Goal: Obtain resource: Obtain resource

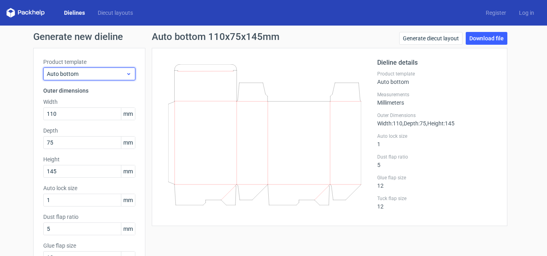
click at [104, 73] on span "Auto bottom" at bounding box center [86, 74] width 79 height 8
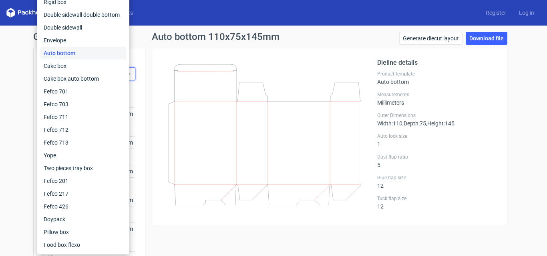
click at [524, 93] on div "Generate new dieline Product template Auto bottom Outer dimensions Width 110 mm…" at bounding box center [273, 184] width 547 height 317
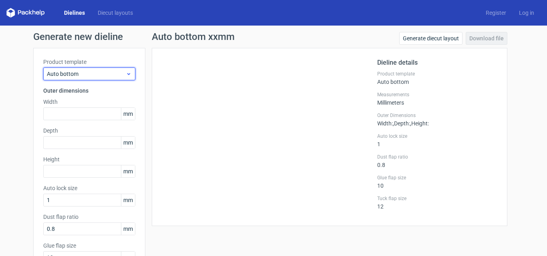
click at [109, 72] on span "Auto bottom" at bounding box center [86, 74] width 79 height 8
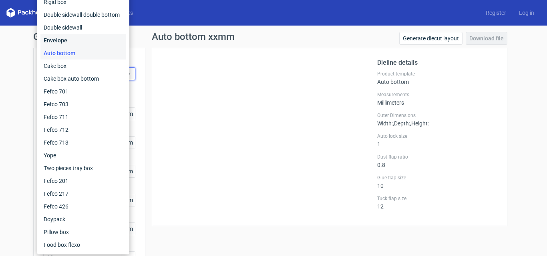
click at [72, 38] on div "Envelope" at bounding box center [83, 40] width 86 height 13
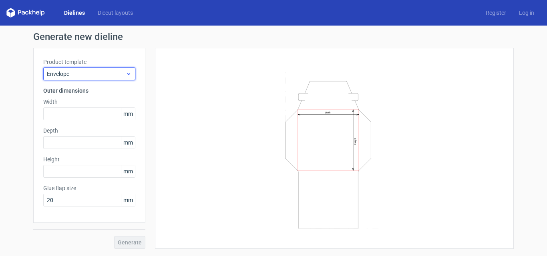
click at [88, 74] on span "Envelope" at bounding box center [86, 74] width 79 height 8
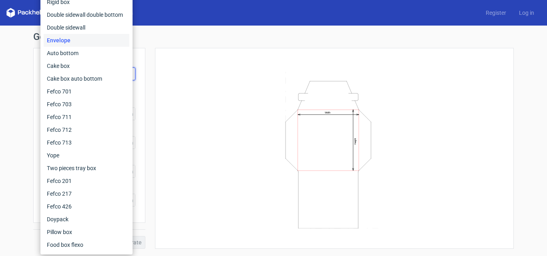
click at [13, 95] on div "Generate new dieline Product template Envelope Outer dimensions Width mm Depth …" at bounding box center [273, 141] width 547 height 230
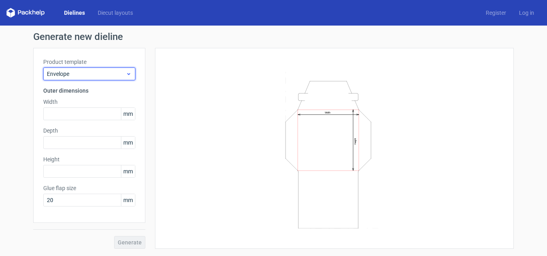
click at [130, 72] on icon at bounding box center [129, 74] width 6 height 6
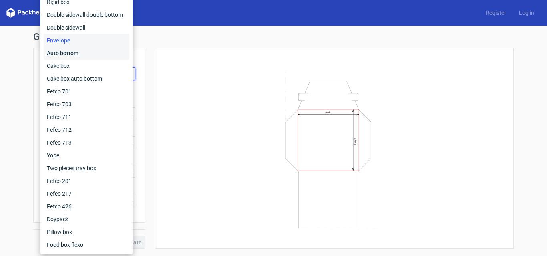
click at [96, 54] on div "Auto bottom" at bounding box center [87, 53] width 86 height 13
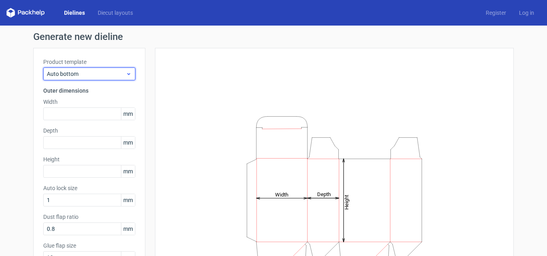
click at [122, 74] on span "Auto bottom" at bounding box center [86, 74] width 79 height 8
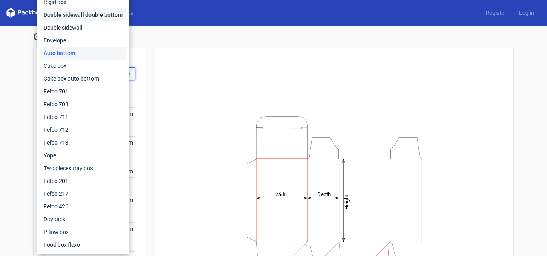
click at [102, 17] on div "Double sidewall double bottom" at bounding box center [83, 14] width 86 height 13
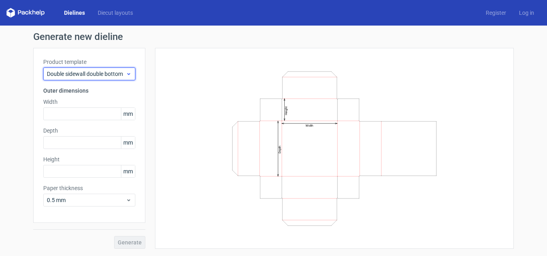
click at [84, 73] on span "Double sidewall double bottom" at bounding box center [86, 74] width 79 height 8
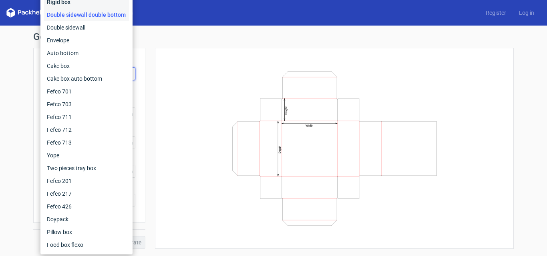
click at [62, 1] on div "Rigid box" at bounding box center [87, 2] width 86 height 13
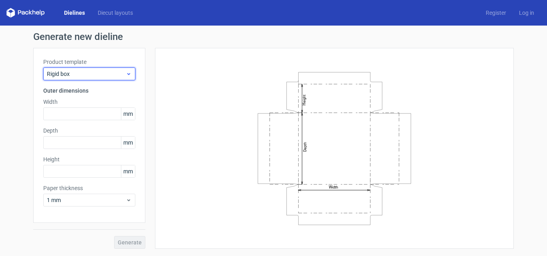
click at [92, 73] on span "Rigid box" at bounding box center [86, 74] width 79 height 8
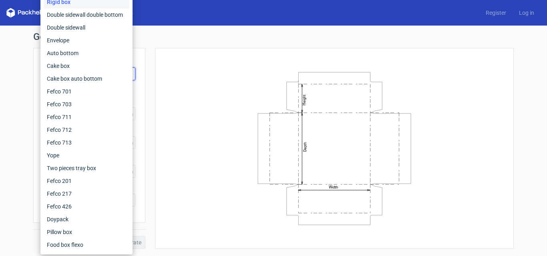
click at [219, 105] on icon "Width Depth Height" at bounding box center [334, 149] width 240 height 160
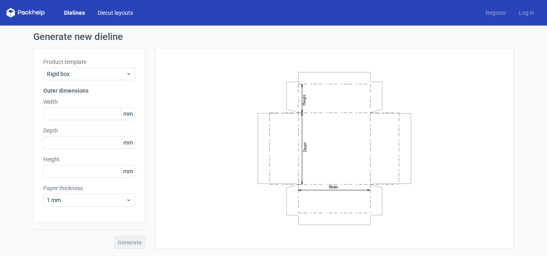
click at [114, 12] on link "Diecut layouts" at bounding box center [115, 13] width 48 height 8
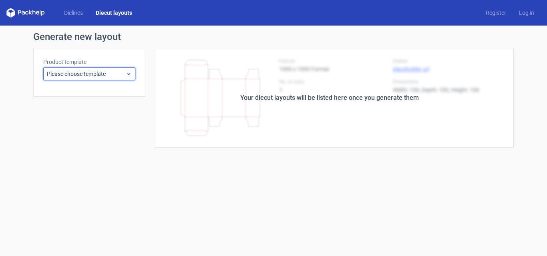
click at [112, 71] on span "Please choose template" at bounding box center [86, 74] width 79 height 8
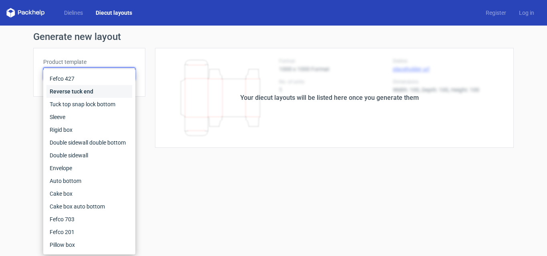
click at [100, 90] on div "Reverse tuck end" at bounding box center [89, 91] width 86 height 13
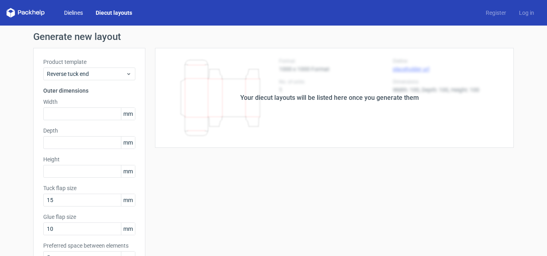
click at [74, 11] on link "Dielines" at bounding box center [74, 13] width 32 height 8
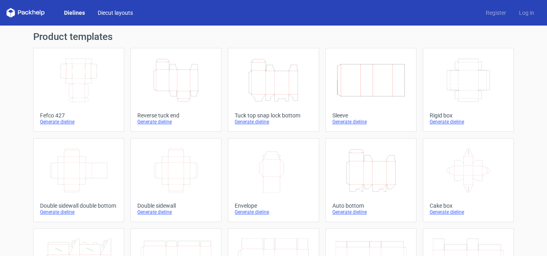
click at [123, 13] on link "Diecut layouts" at bounding box center [115, 13] width 48 height 8
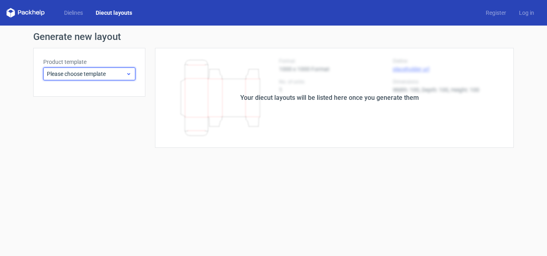
click at [108, 76] on span "Please choose template" at bounding box center [86, 74] width 79 height 8
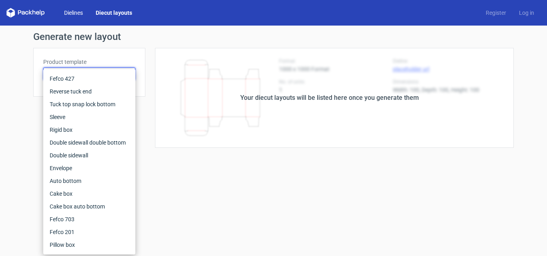
click at [76, 11] on link "Dielines" at bounding box center [74, 13] width 32 height 8
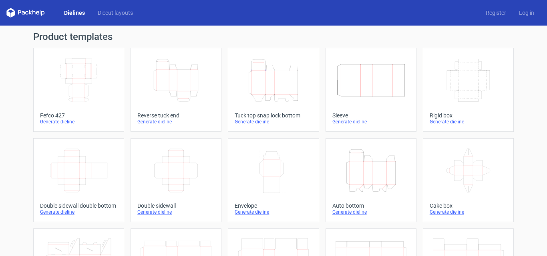
click at [275, 80] on icon "Height Depth Width" at bounding box center [273, 80] width 71 height 45
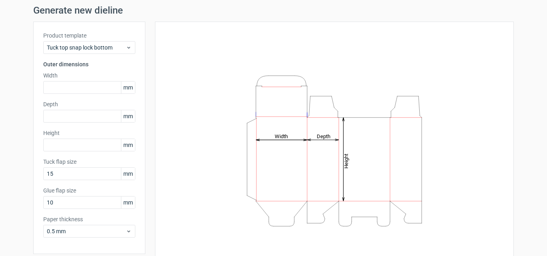
scroll to position [40, 0]
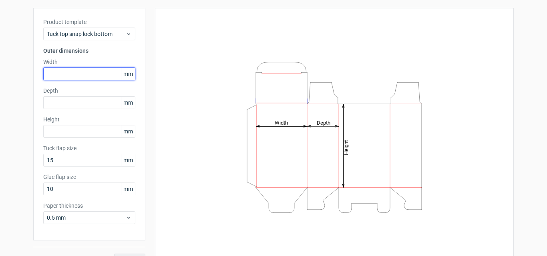
click at [75, 71] on input "text" at bounding box center [89, 74] width 92 height 13
type input "120"
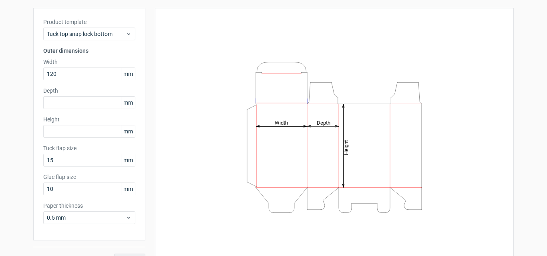
click at [79, 93] on label "Depth" at bounding box center [89, 91] width 92 height 8
click at [70, 101] on input "text" at bounding box center [89, 102] width 92 height 13
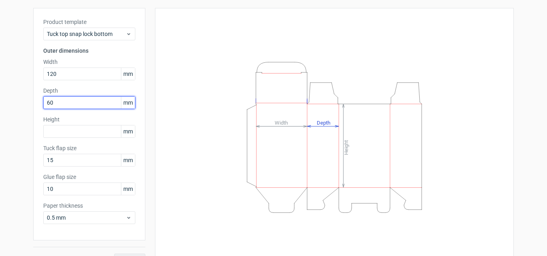
type input "60"
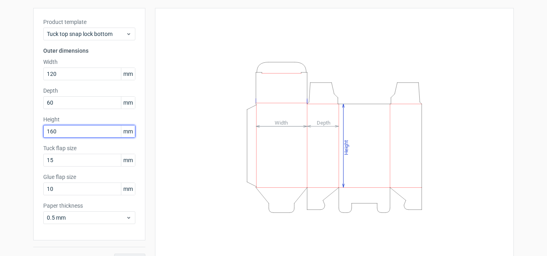
type input "160"
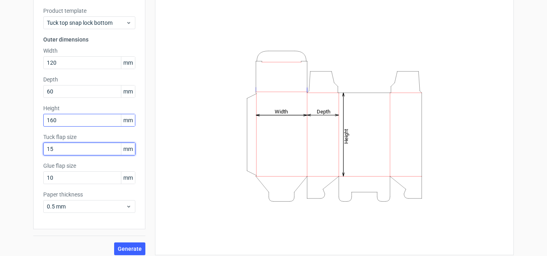
scroll to position [57, 0]
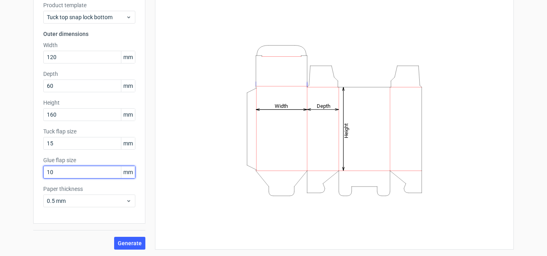
drag, startPoint x: 59, startPoint y: 173, endPoint x: 15, endPoint y: 179, distance: 44.4
click at [10, 180] on div "Generate new dieline Product template Tuck top snap lock bottom Outer dimension…" at bounding box center [273, 113] width 547 height 288
type input "12"
click at [124, 243] on span "Generate" at bounding box center [130, 244] width 24 height 6
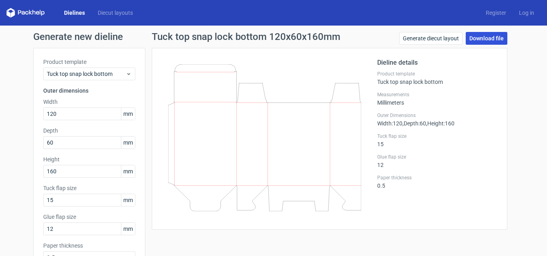
click at [466, 38] on link "Download file" at bounding box center [486, 38] width 42 height 13
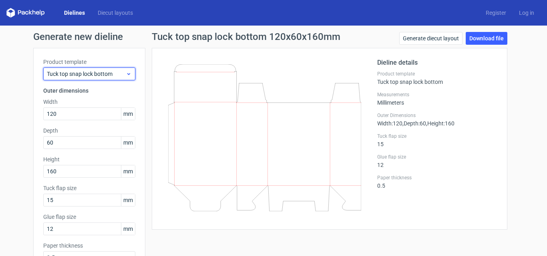
click at [127, 74] on use at bounding box center [128, 74] width 3 height 2
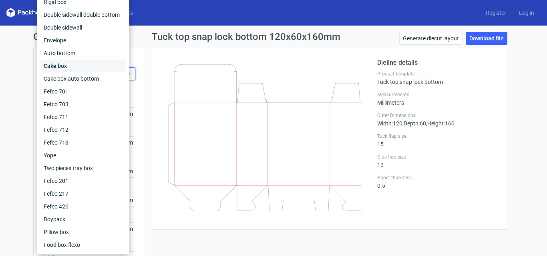
click at [82, 65] on div "Cake box" at bounding box center [83, 66] width 86 height 13
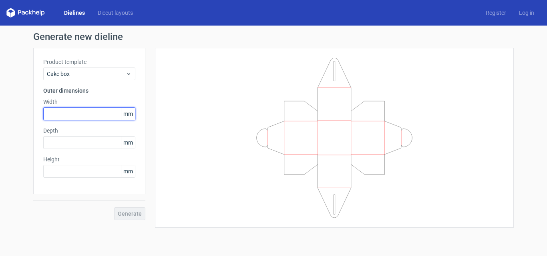
click at [72, 113] on input "text" at bounding box center [89, 114] width 92 height 13
type input "150"
type input "60"
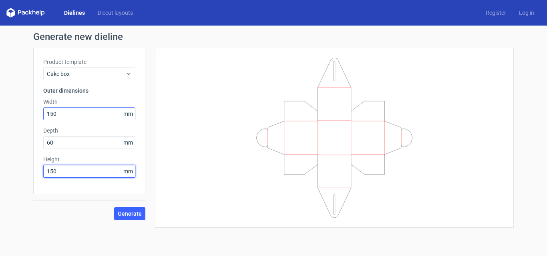
type input "150"
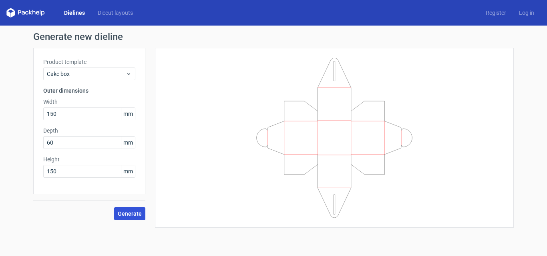
click at [124, 211] on span "Generate" at bounding box center [130, 214] width 24 height 6
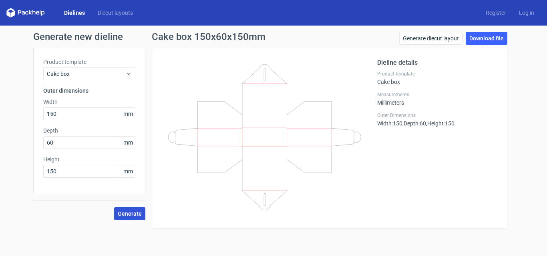
click at [135, 213] on span "Generate" at bounding box center [130, 214] width 24 height 6
click at [408, 159] on div "Dieline details Product template Cake box Measurements Millimeters Outer Dimens…" at bounding box center [437, 138] width 120 height 161
click at [478, 38] on link "Download file" at bounding box center [486, 38] width 42 height 13
click at [436, 182] on div "Dieline details Product template Cake box Measurements Millimeters Outer Dimens…" at bounding box center [437, 138] width 120 height 161
click at [423, 38] on link "Generate diecut layout" at bounding box center [430, 38] width 63 height 13
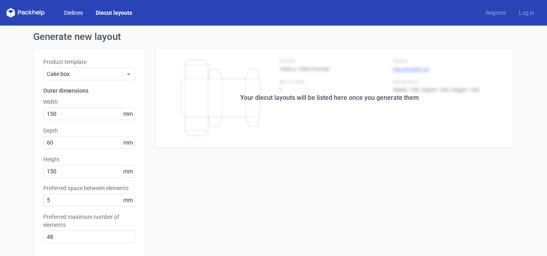
click at [64, 12] on link "Dielines" at bounding box center [74, 13] width 32 height 8
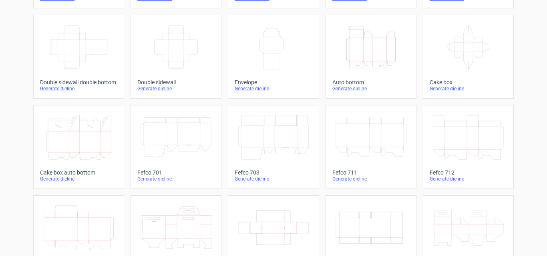
scroll to position [84, 0]
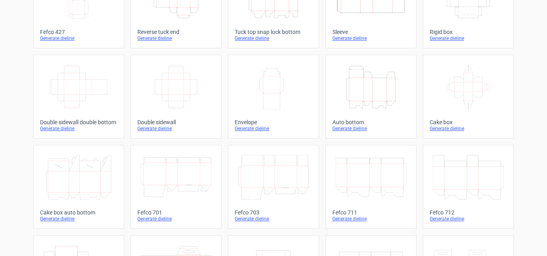
click at [174, 82] on icon "Width Depth Height" at bounding box center [175, 87] width 71 height 45
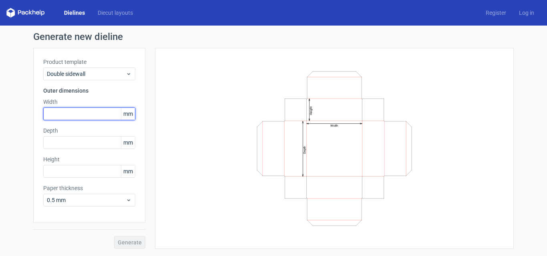
click at [71, 114] on input "text" at bounding box center [89, 114] width 92 height 13
type input "150"
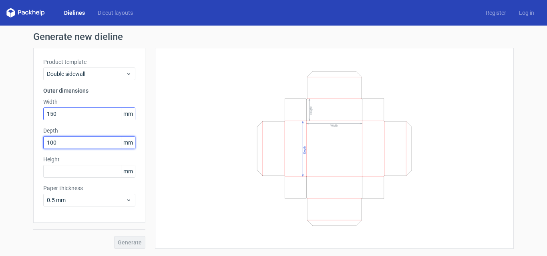
type input "100"
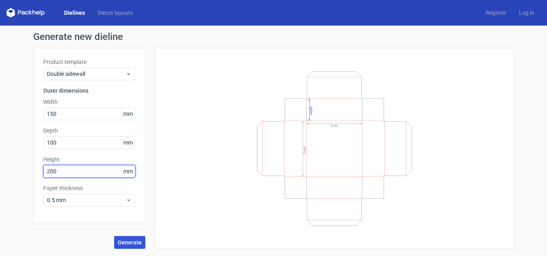
type input "200"
click at [135, 241] on span "Generate" at bounding box center [130, 243] width 24 height 6
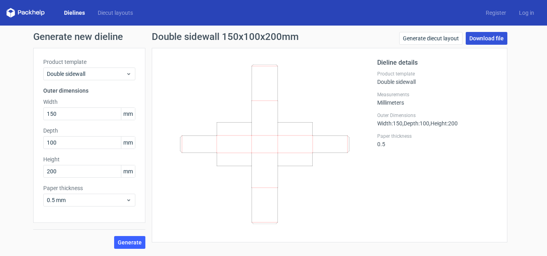
click at [489, 38] on link "Download file" at bounding box center [486, 38] width 42 height 13
click at [357, 190] on icon at bounding box center [264, 144] width 193 height 160
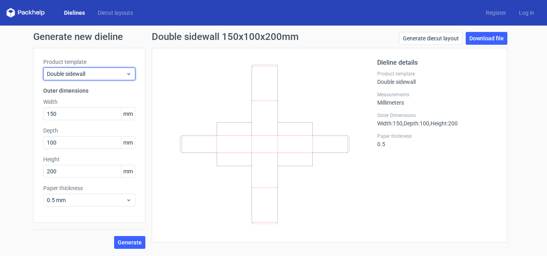
click at [105, 73] on span "Double sidewall" at bounding box center [86, 74] width 79 height 8
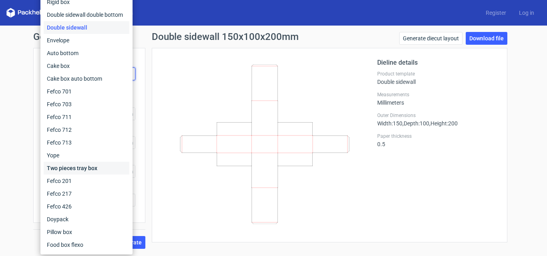
click at [109, 168] on div "Two pieces tray box" at bounding box center [87, 168] width 86 height 13
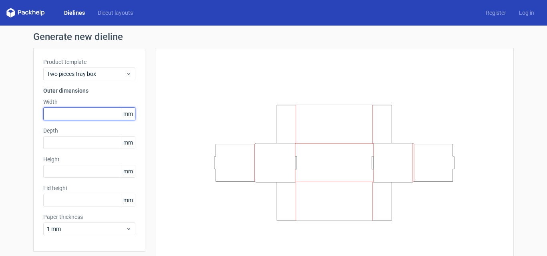
click at [70, 111] on input "text" at bounding box center [89, 114] width 92 height 13
type input "150"
type input "3"
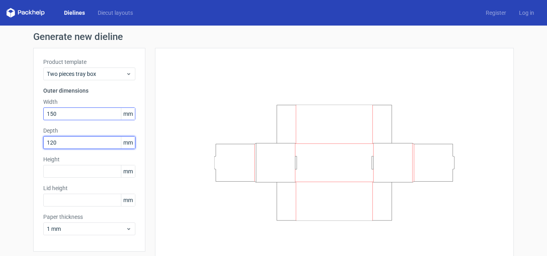
type input "120"
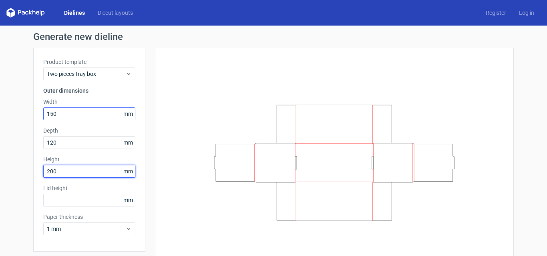
type input "200"
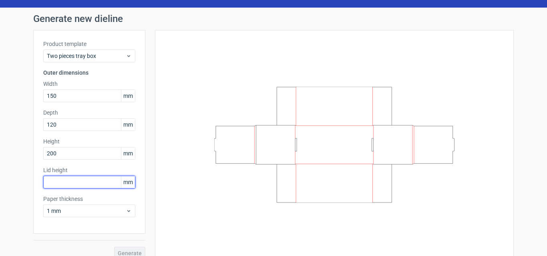
scroll to position [28, 0]
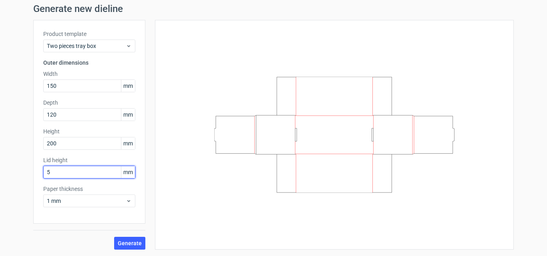
click at [33, 174] on div "Product template Two pieces tray box Outer dimensions Width 150 mm Depth 120 mm…" at bounding box center [89, 122] width 112 height 204
type input "05"
drag, startPoint x: 72, startPoint y: 171, endPoint x: 32, endPoint y: 175, distance: 40.6
click at [33, 175] on div "Product template Two pieces tray box Outer dimensions Width 150 mm Depth 120 mm…" at bounding box center [89, 122] width 112 height 204
type input "5"
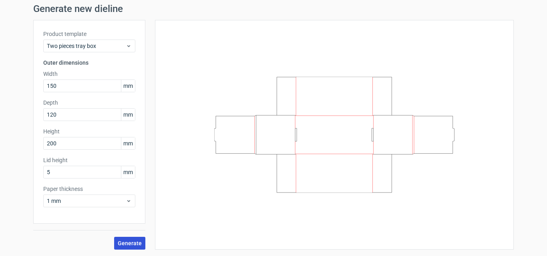
click at [128, 243] on span "Generate" at bounding box center [130, 244] width 24 height 6
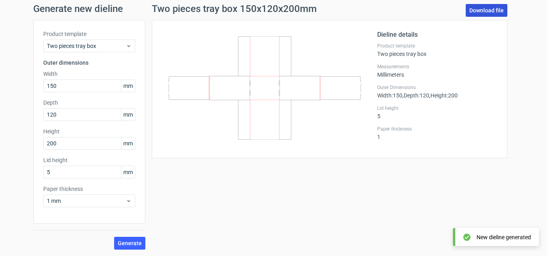
click at [477, 9] on link "Download file" at bounding box center [486, 10] width 42 height 13
click at [342, 207] on div "Two pieces tray box 150x120x200mm Download file 200x150x50 Dieline details Prod…" at bounding box center [329, 127] width 368 height 246
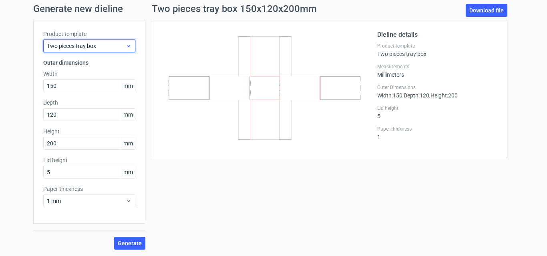
click at [109, 44] on span "Two pieces tray box" at bounding box center [86, 46] width 79 height 8
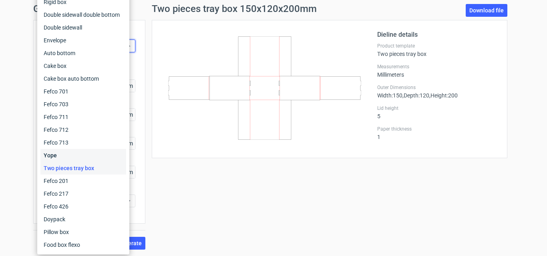
click at [80, 160] on div "Yope" at bounding box center [83, 155] width 86 height 13
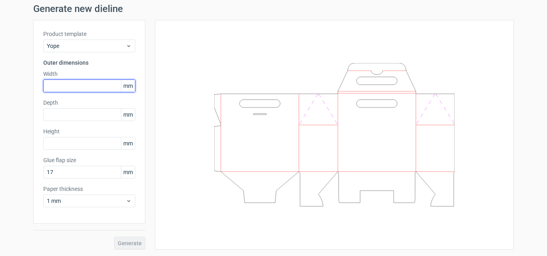
click at [76, 80] on input "text" at bounding box center [89, 86] width 92 height 13
type input "160"
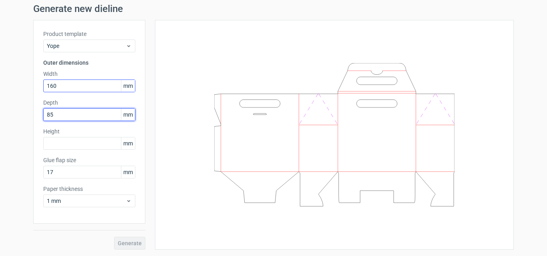
type input "85"
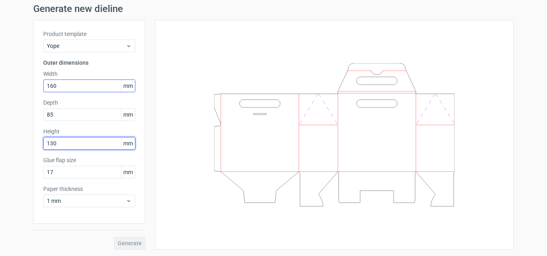
type input "130"
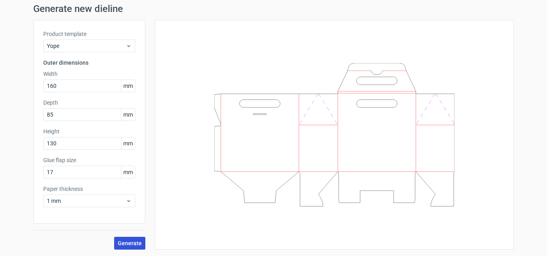
click at [131, 245] on span "Generate" at bounding box center [130, 244] width 24 height 6
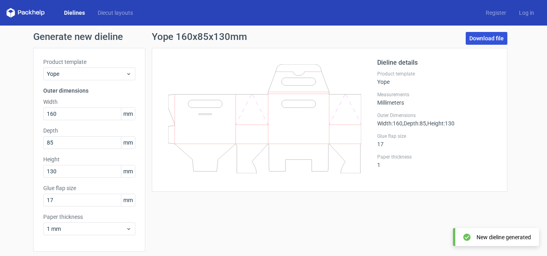
click at [480, 38] on link "Download file" at bounding box center [486, 38] width 42 height 13
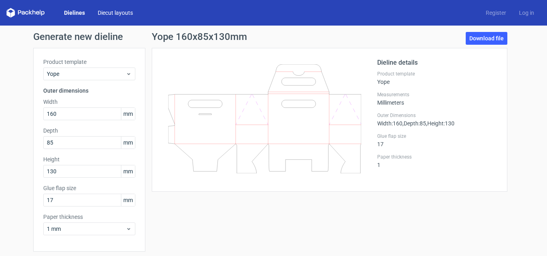
click at [106, 14] on link "Diecut layouts" at bounding box center [115, 13] width 48 height 8
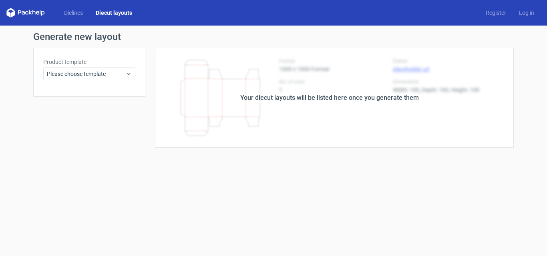
click at [268, 160] on form "Generate new layout Product template Please choose template Your diecut layouts…" at bounding box center [273, 141] width 547 height 231
click at [257, 199] on form "Generate new layout Product template Please choose template Your diecut layouts…" at bounding box center [273, 141] width 547 height 231
click at [362, 208] on form "Generate new layout Product template Please choose template Your diecut layouts…" at bounding box center [273, 141] width 547 height 231
drag, startPoint x: 298, startPoint y: 172, endPoint x: 25, endPoint y: 3, distance: 321.1
click at [297, 172] on form "Generate new layout Product template Please choose template Your diecut layouts…" at bounding box center [273, 141] width 547 height 231
